Goal: Task Accomplishment & Management: Manage account settings

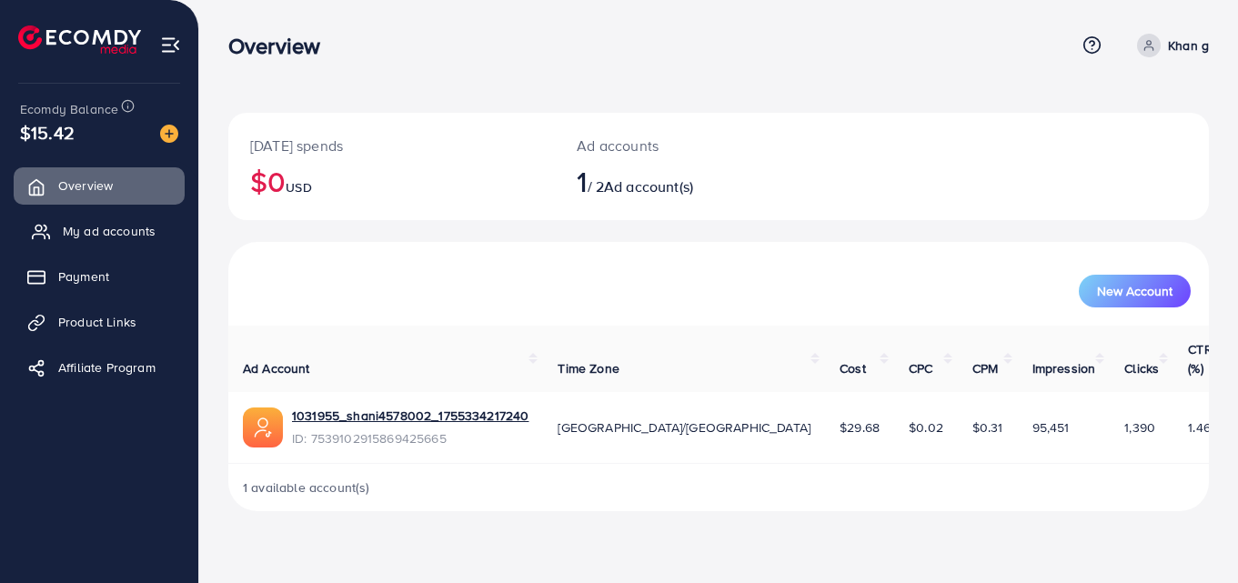
click at [105, 231] on span "My ad accounts" at bounding box center [109, 231] width 93 height 18
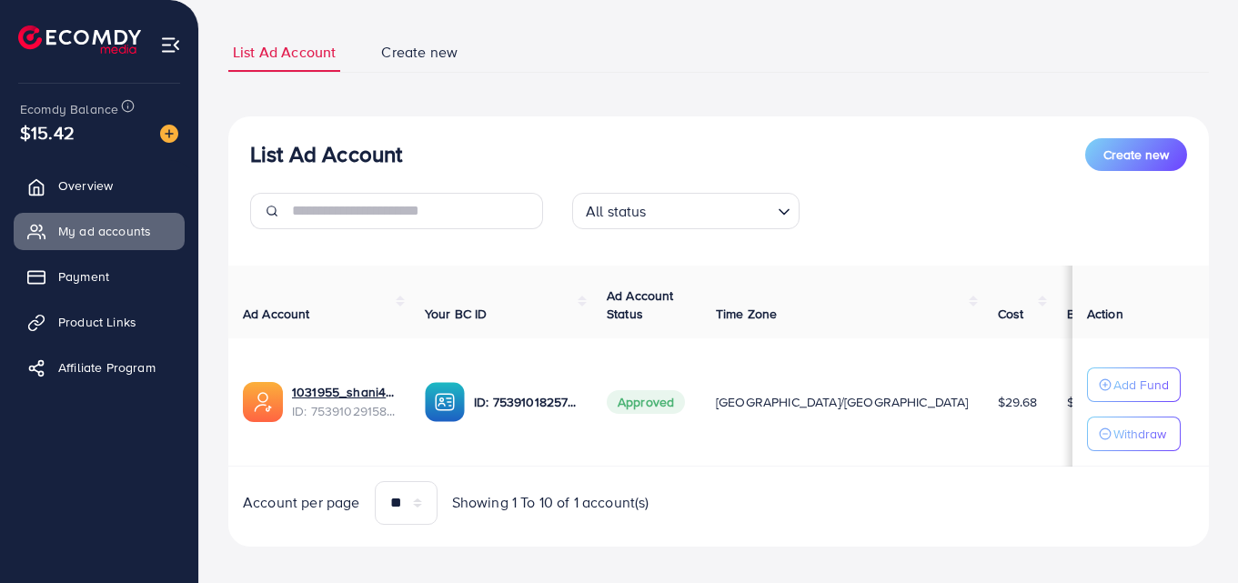
scroll to position [121, 0]
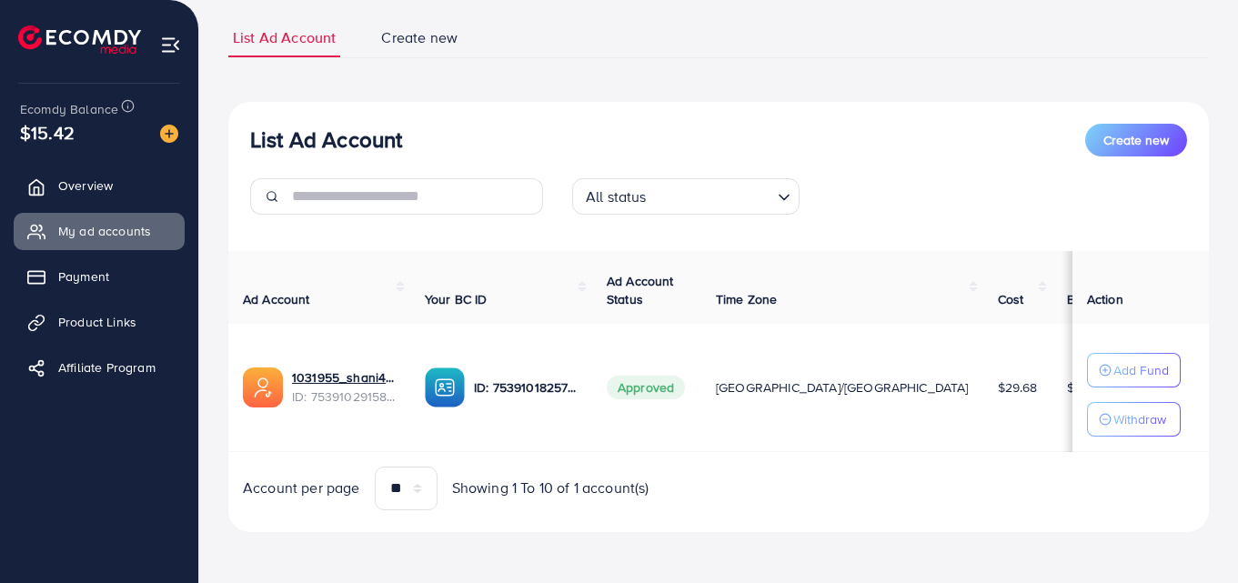
click at [435, 34] on span "Create new" at bounding box center [419, 37] width 76 height 21
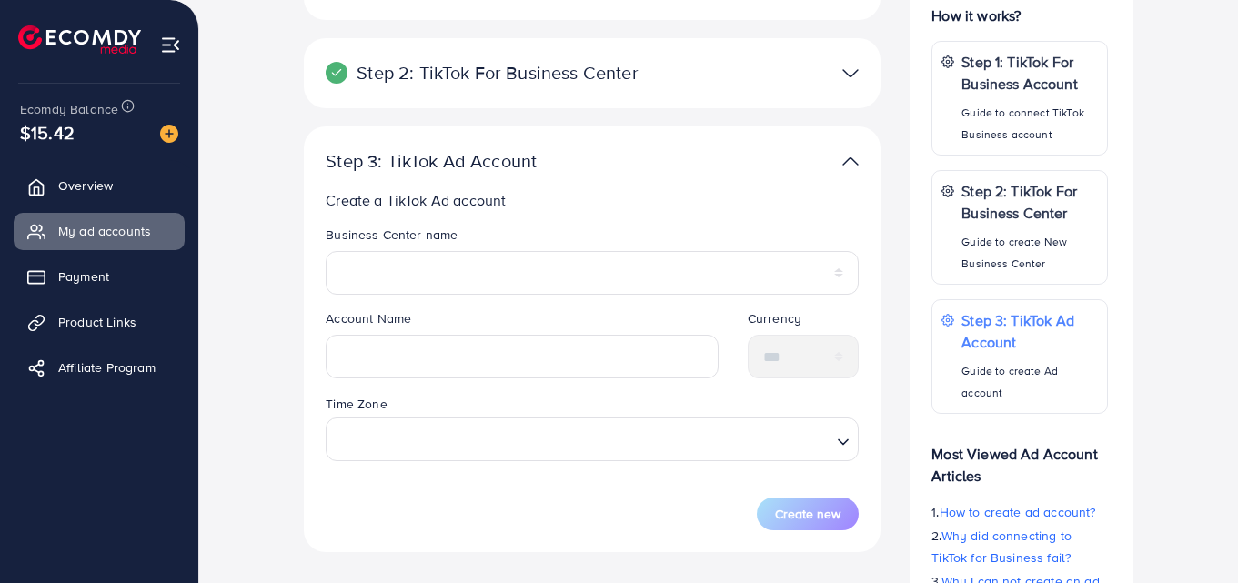
scroll to position [318, 0]
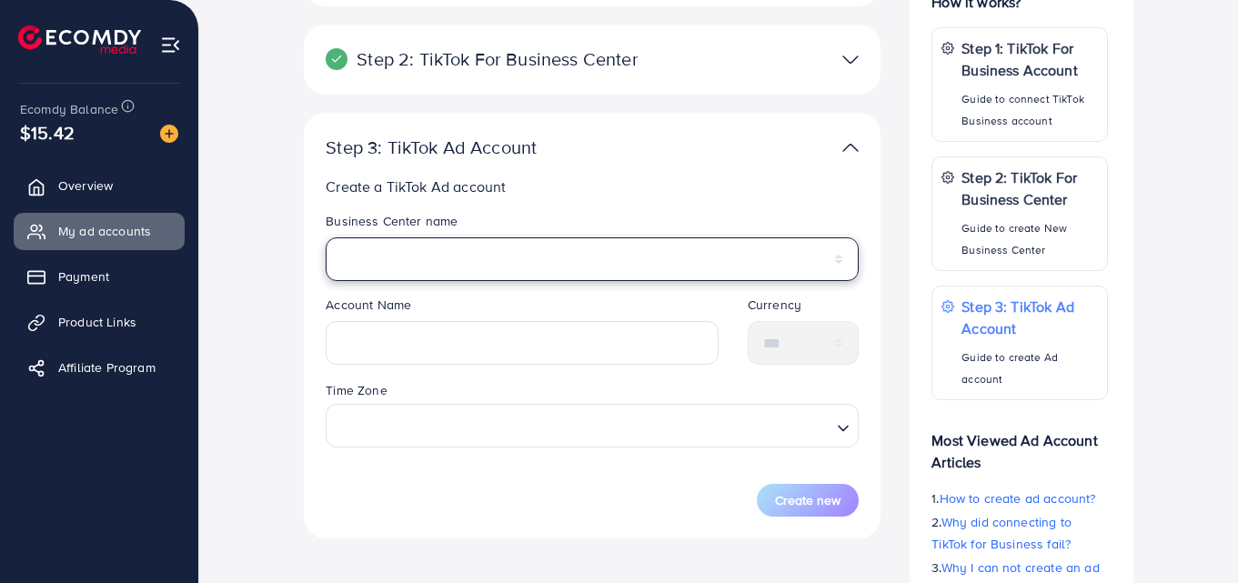
click at [474, 267] on select "**********" at bounding box center [592, 259] width 533 height 44
select select "**********"
click at [326, 237] on select "**********" at bounding box center [592, 259] width 533 height 44
click at [436, 258] on select "**********" at bounding box center [592, 259] width 533 height 44
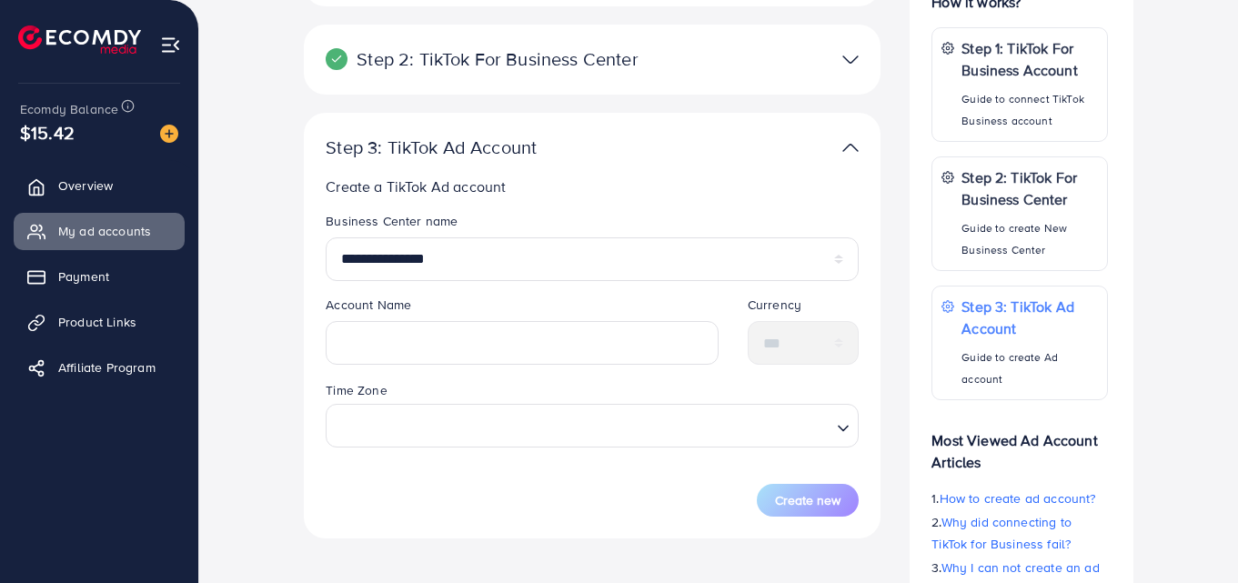
click at [458, 231] on legend "Business Center name" at bounding box center [592, 224] width 533 height 25
click at [498, 343] on input "text" at bounding box center [522, 343] width 393 height 44
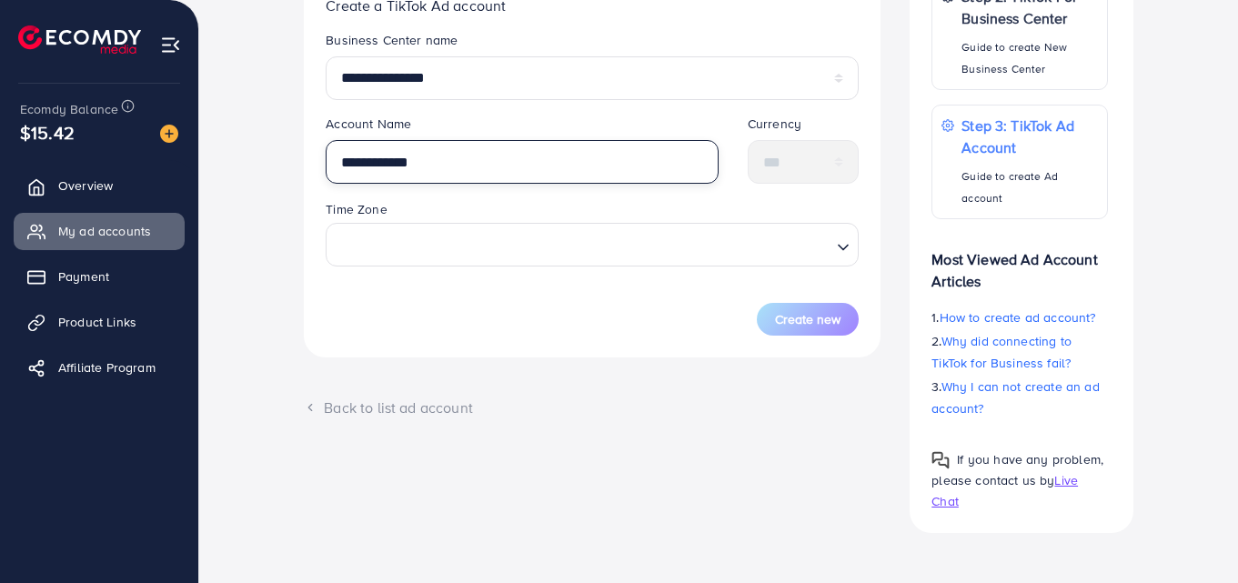
scroll to position [500, 0]
type input "**********"
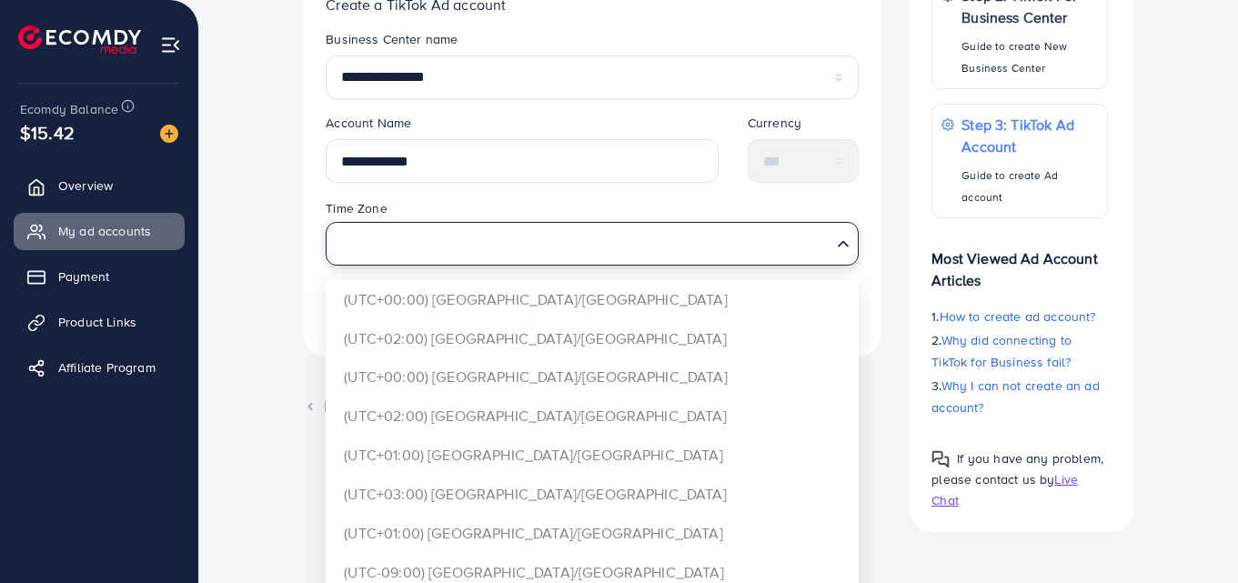
click at [519, 253] on input "Search for option" at bounding box center [582, 243] width 496 height 34
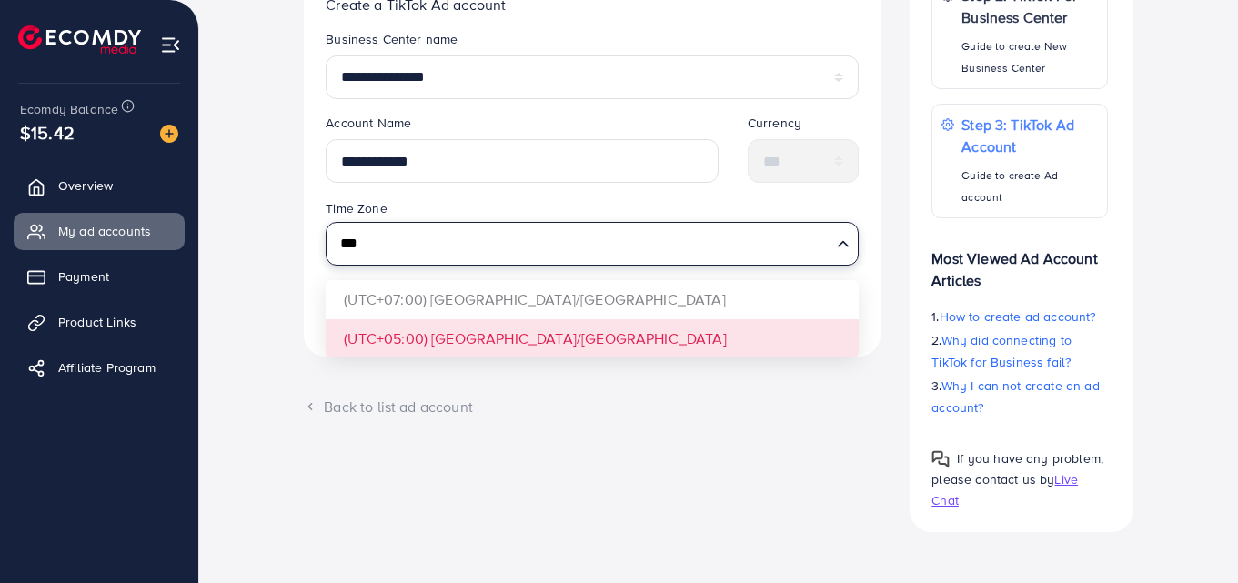
type input "***"
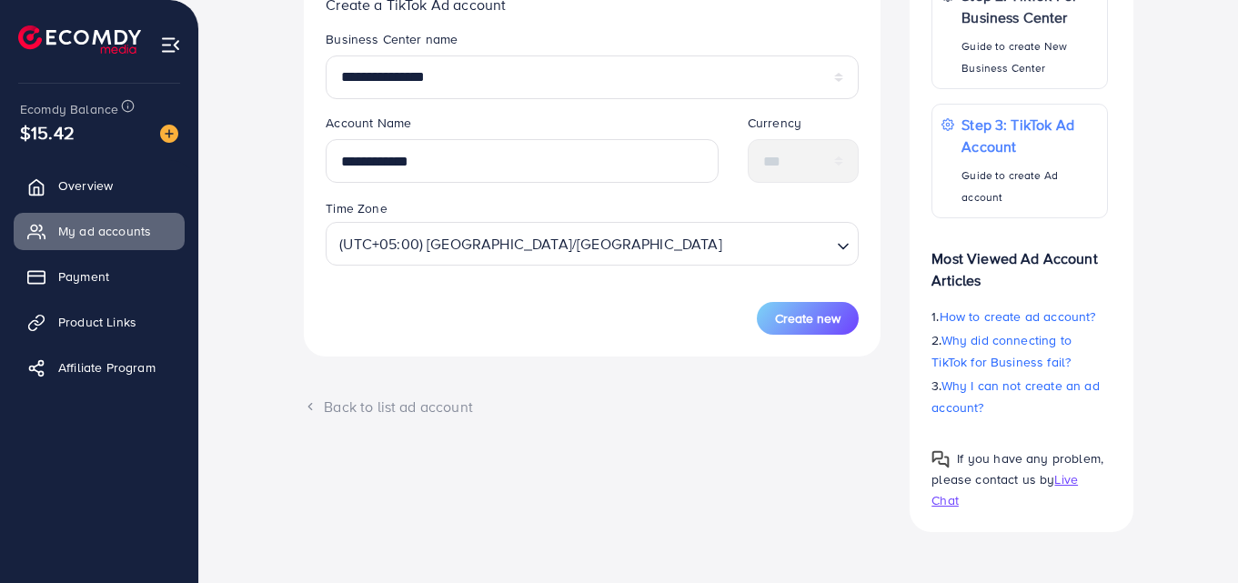
click at [498, 338] on div "**********" at bounding box center [592, 144] width 577 height 426
click at [805, 323] on span "Create new" at bounding box center [807, 318] width 65 height 18
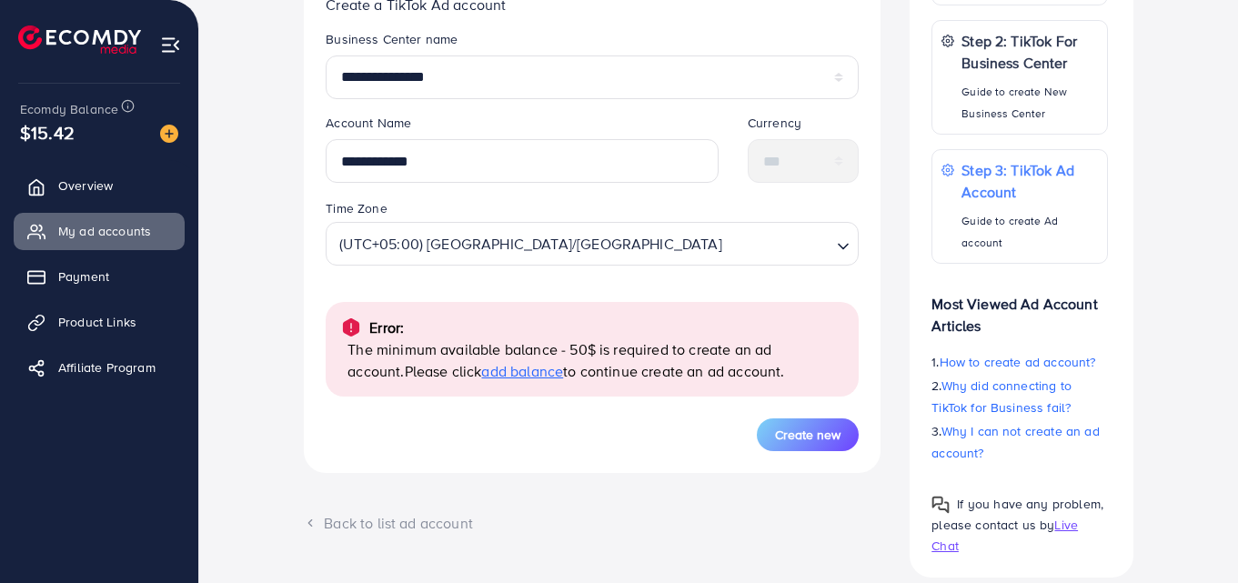
drag, startPoint x: 347, startPoint y: 351, endPoint x: 746, endPoint y: 364, distance: 398.6
click at [746, 364] on p "The minimum available balance - 50$ is required to create an ad account. Please…" at bounding box center [595, 360] width 497 height 44
click at [615, 448] on div "Create new" at bounding box center [592, 434] width 533 height 33
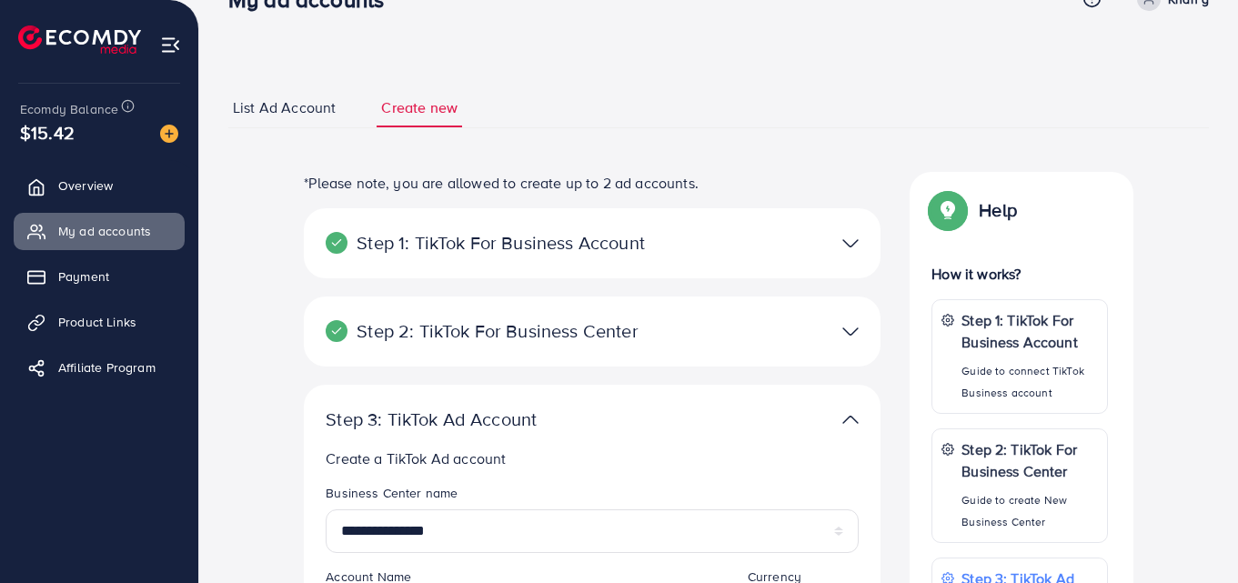
scroll to position [45, 0]
click at [126, 327] on span "Product Links" at bounding box center [102, 322] width 78 height 18
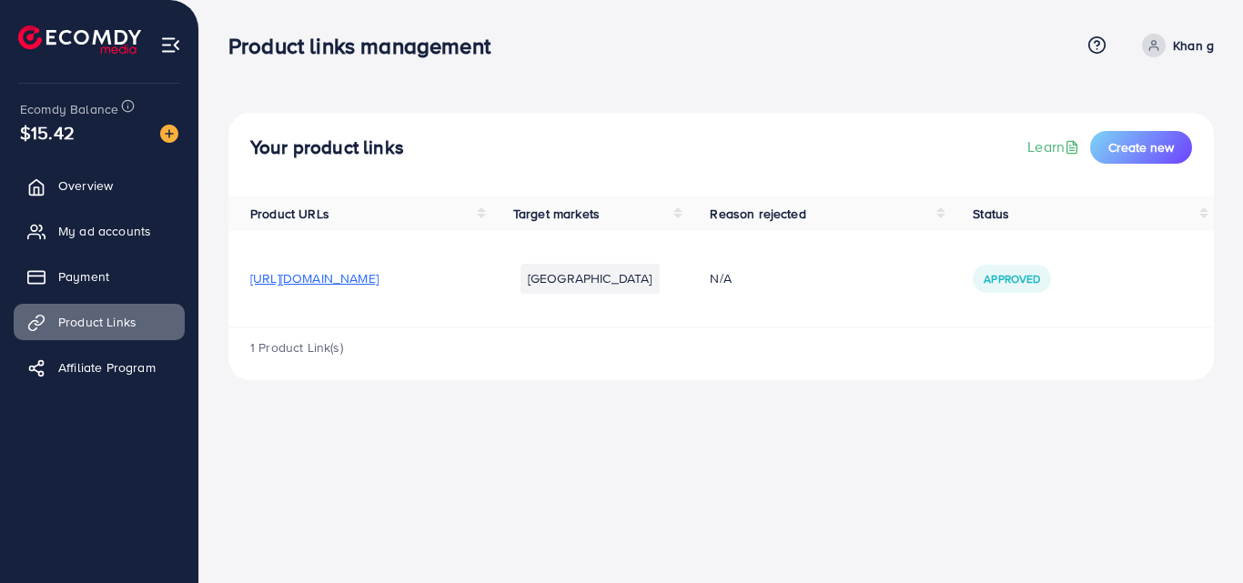
click at [378, 282] on span "[URL][DOMAIN_NAME]" at bounding box center [314, 278] width 128 height 18
click at [103, 219] on link "My ad accounts" at bounding box center [99, 231] width 171 height 36
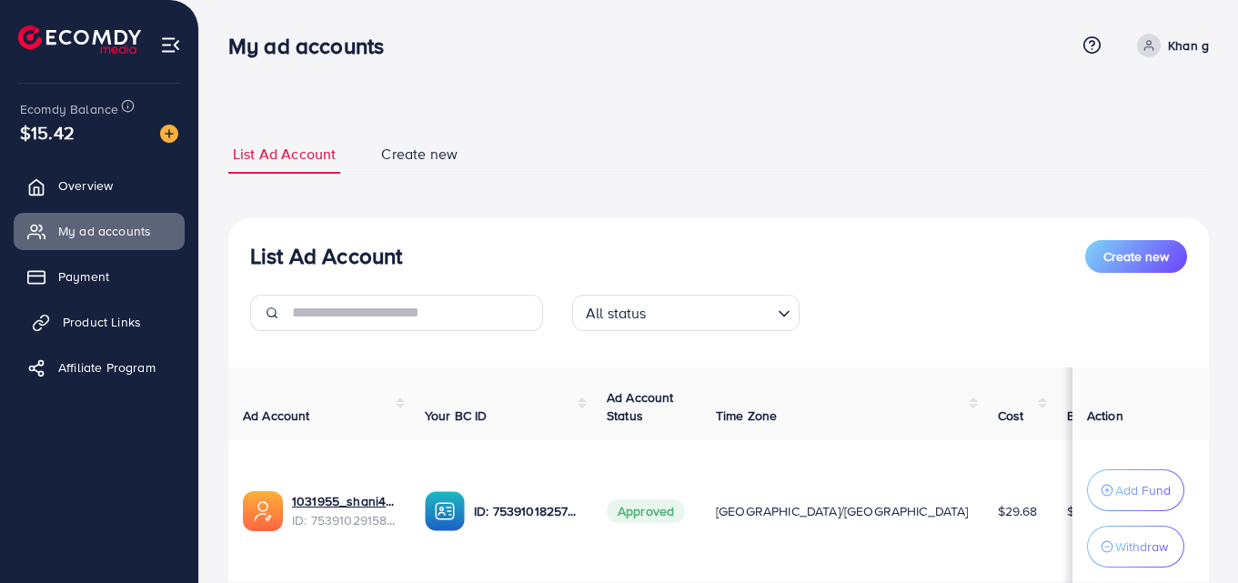
click at [99, 319] on span "Product Links" at bounding box center [102, 322] width 78 height 18
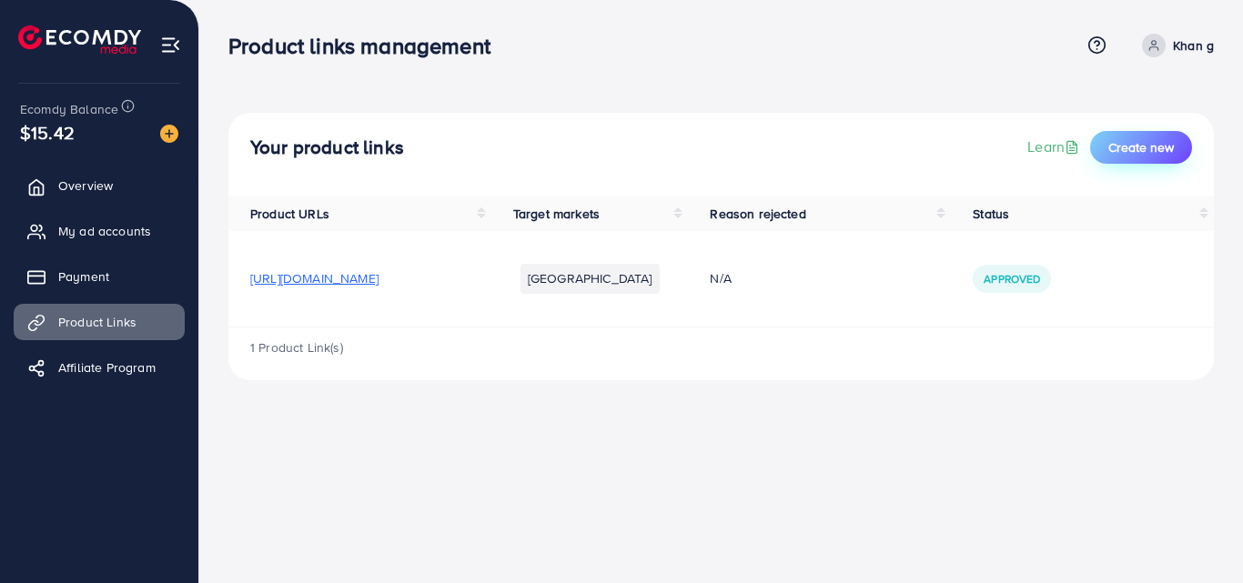
click at [1162, 132] on button "Create new" at bounding box center [1141, 147] width 102 height 33
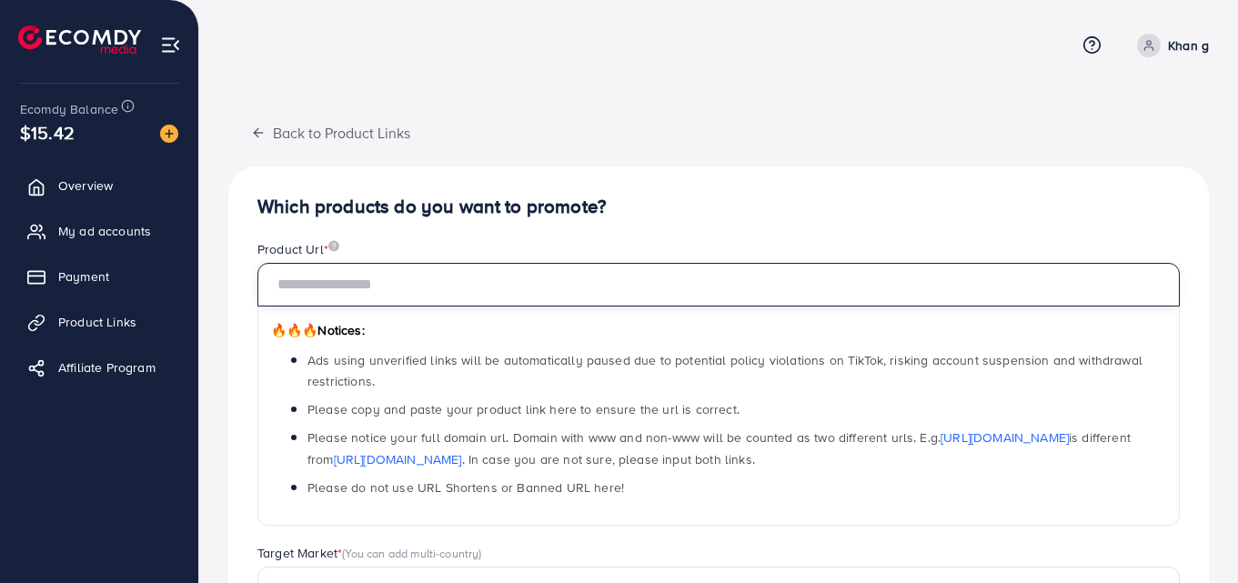
click at [649, 294] on input "text" at bounding box center [718, 285] width 922 height 44
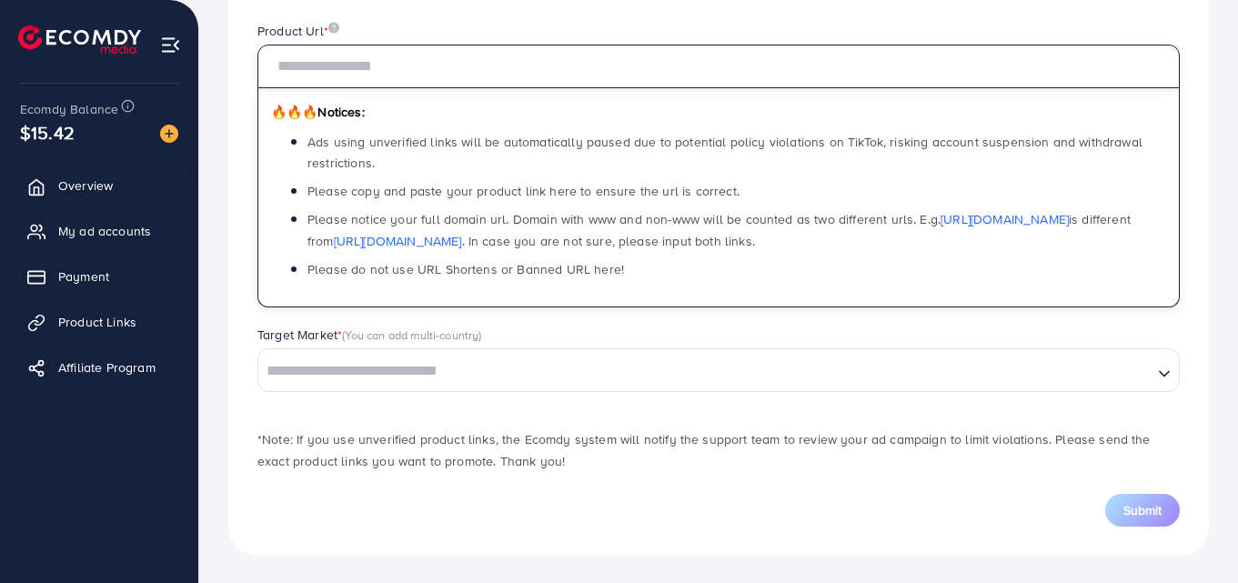
scroll to position [220, 0]
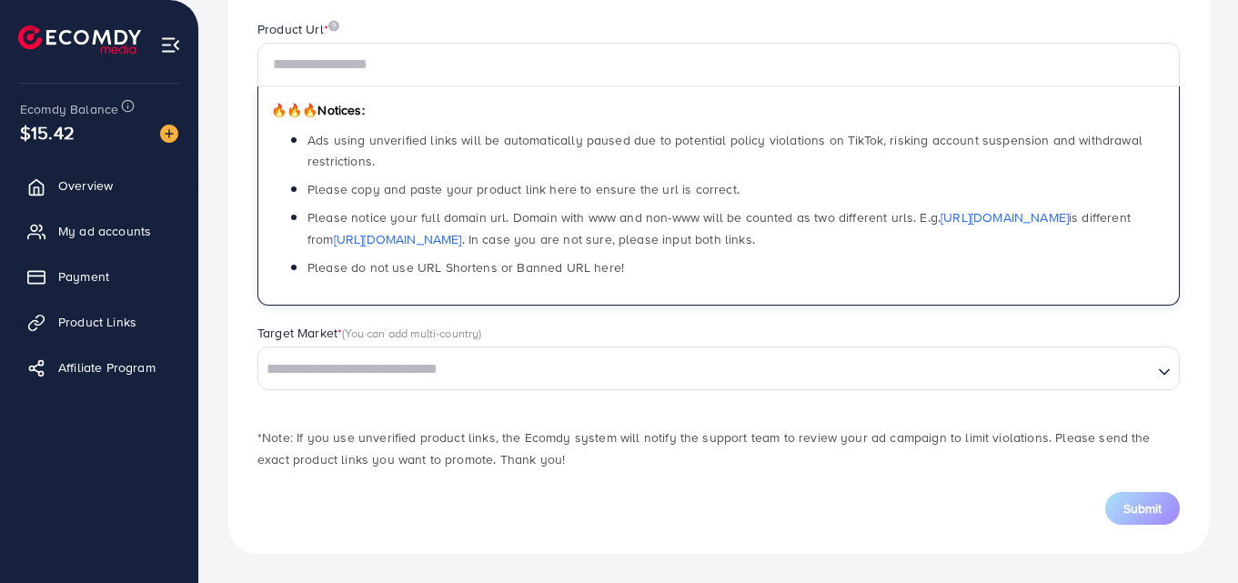
click at [476, 377] on input "Search for option" at bounding box center [705, 370] width 890 height 28
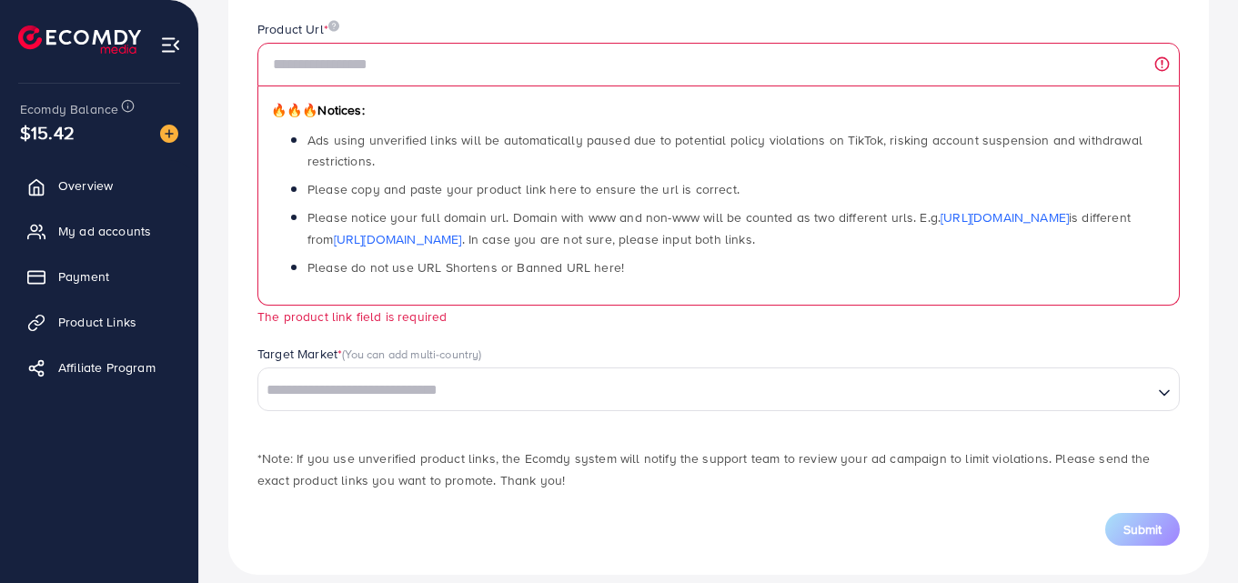
click at [243, 383] on div "Target Market * (You can add multi-country) Loading... [GEOGRAPHIC_DATA] [GEOGR…" at bounding box center [718, 378] width 951 height 66
click at [156, 228] on link "My ad accounts" at bounding box center [99, 231] width 171 height 36
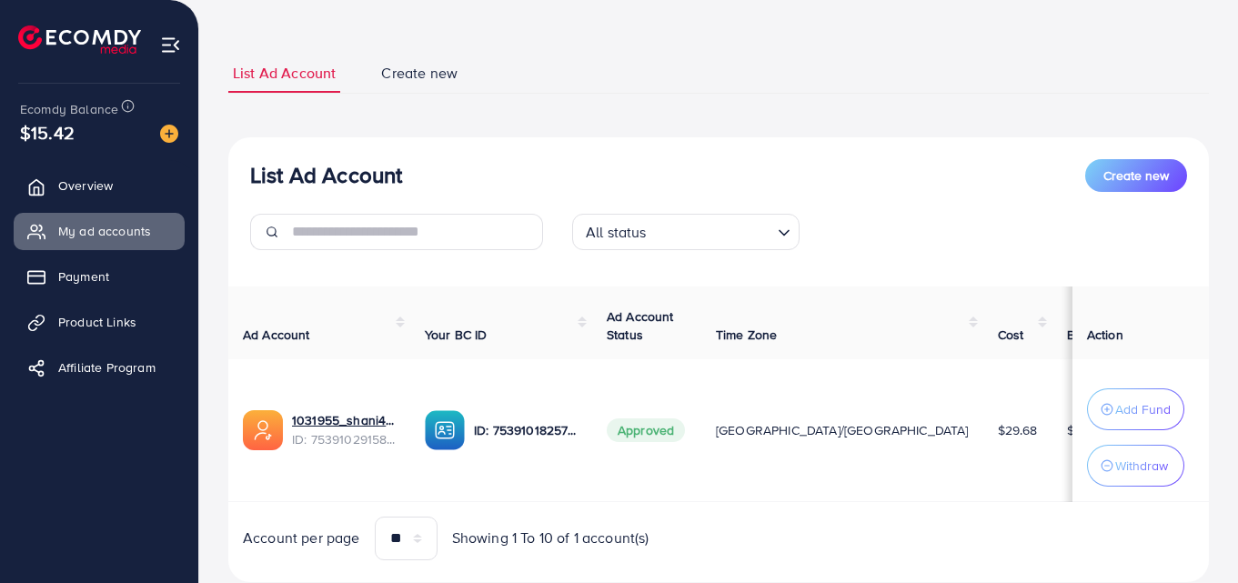
scroll to position [91, 0]
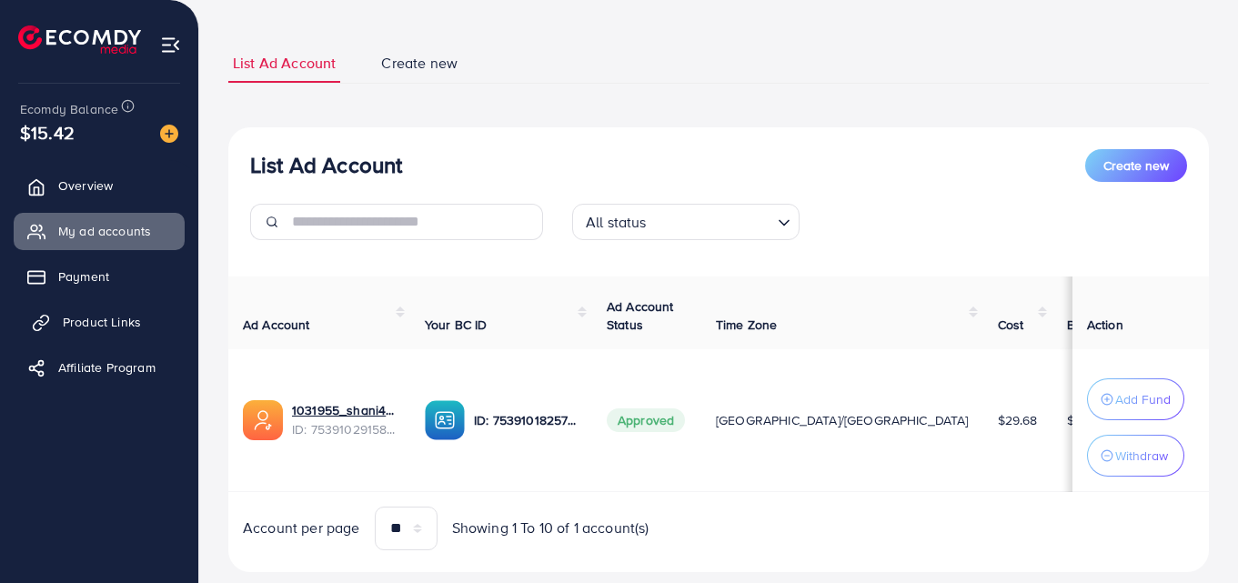
click at [82, 313] on span "Product Links" at bounding box center [102, 322] width 78 height 18
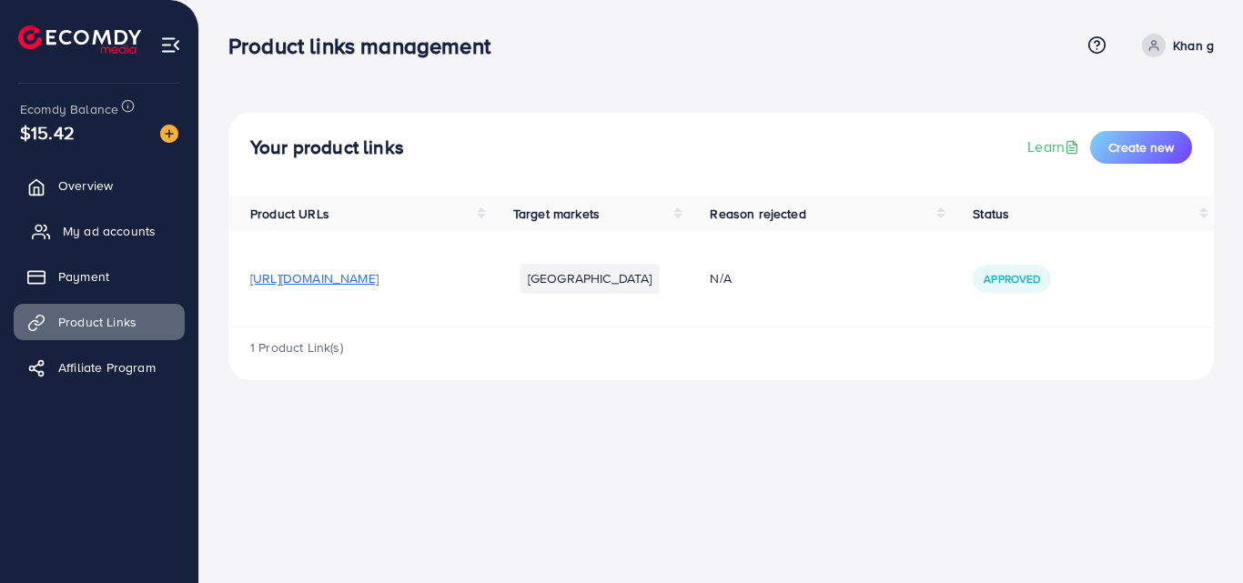
click at [121, 221] on link "My ad accounts" at bounding box center [99, 231] width 171 height 36
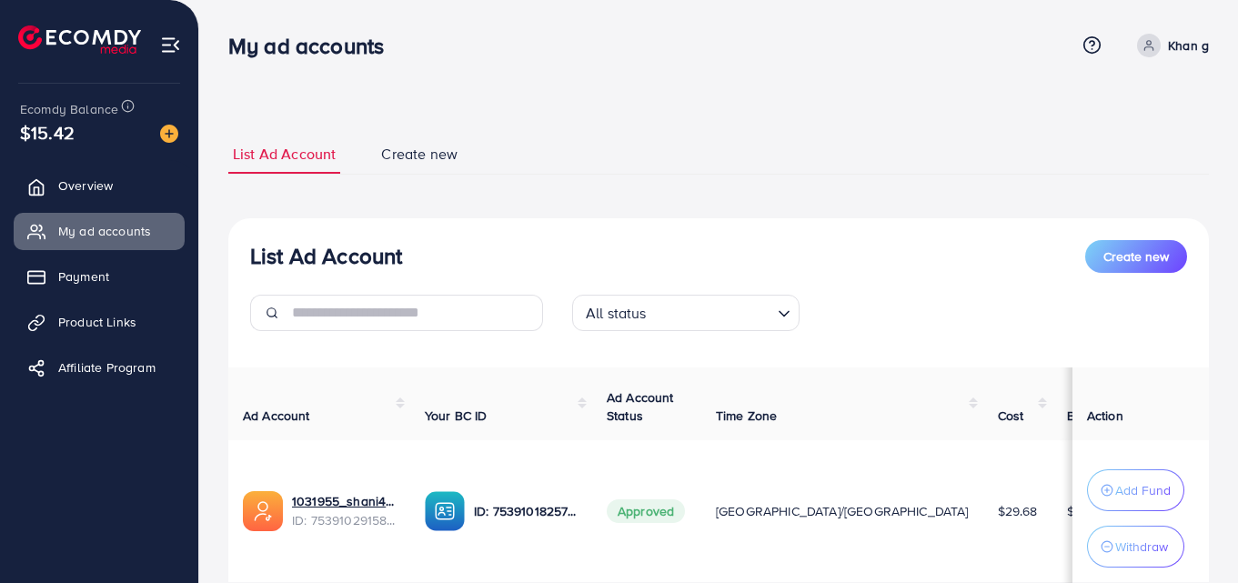
drag, startPoint x: 372, startPoint y: 452, endPoint x: 338, endPoint y: 526, distance: 81.0
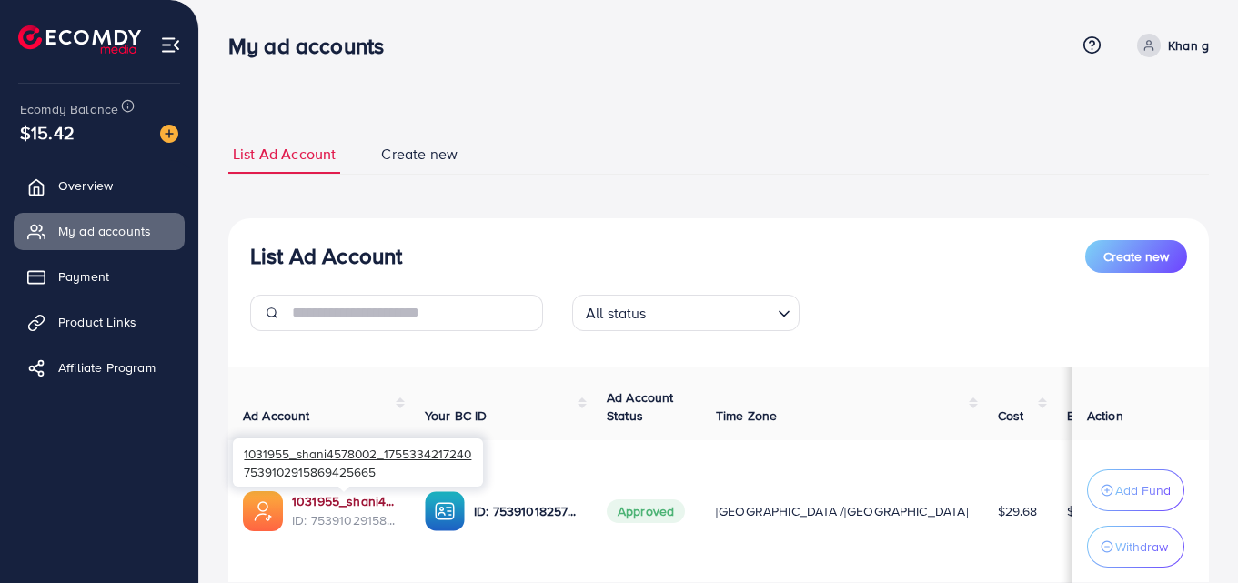
drag, startPoint x: 338, startPoint y: 526, endPoint x: 298, endPoint y: 503, distance: 46.0
click at [298, 503] on link "1031955_shani4578002_1755334217240" at bounding box center [344, 501] width 104 height 18
